Goal: Navigation & Orientation: Find specific page/section

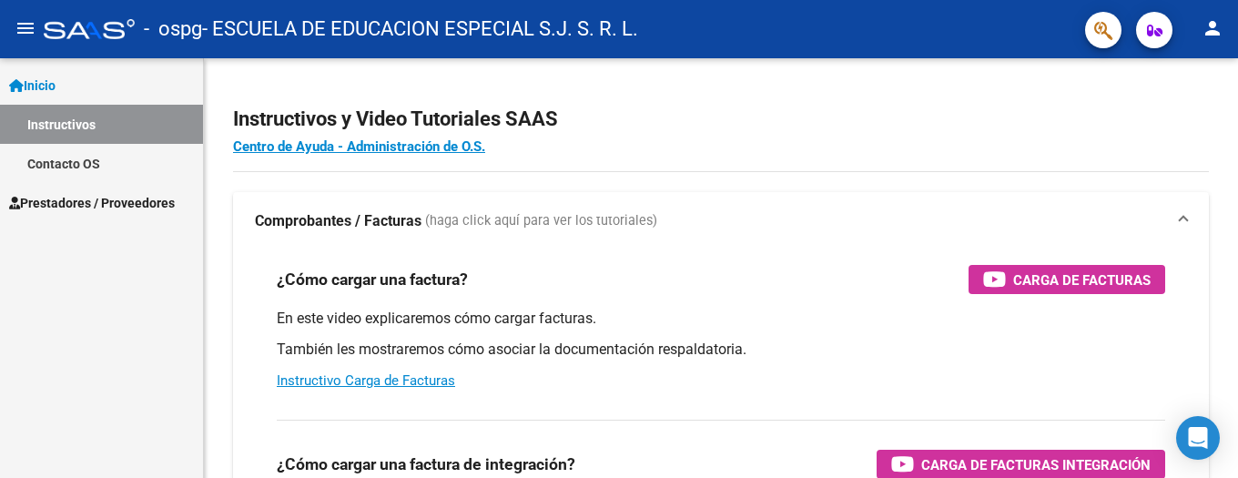
click at [1213, 33] on mat-icon "person" at bounding box center [1213, 28] width 22 height 22
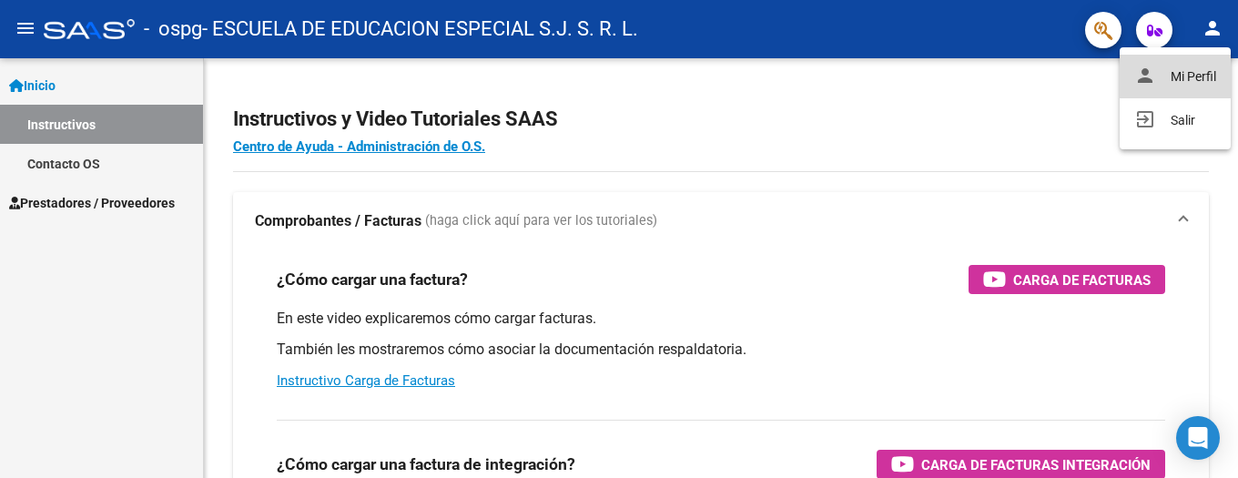
click at [1187, 68] on button "person Mi Perfil" at bounding box center [1175, 77] width 111 height 44
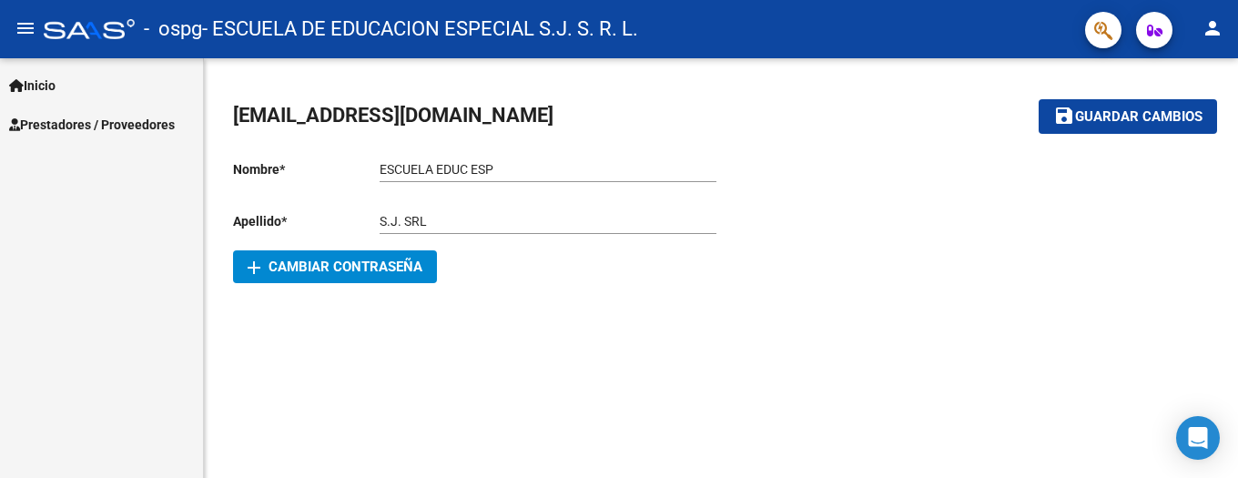
click at [40, 82] on span "Inicio" at bounding box center [32, 86] width 46 height 20
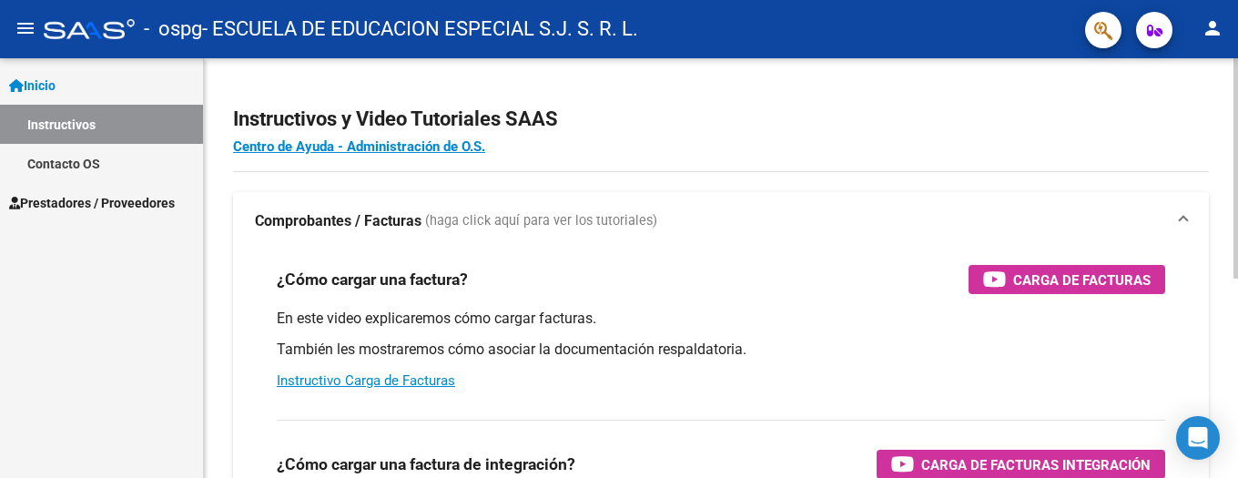
drag, startPoint x: 658, startPoint y: 213, endPoint x: 627, endPoint y: 172, distance: 51.3
click at [627, 172] on div "Instructivos y Video Tutoriales SAAS Centro de Ayuda - Administración de O.S. C…" at bounding box center [721, 457] width 1034 height 798
